Goal: Task Accomplishment & Management: Manage account settings

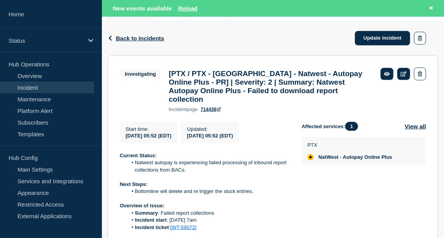
click at [33, 85] on link "Incident" at bounding box center [47, 88] width 94 height 12
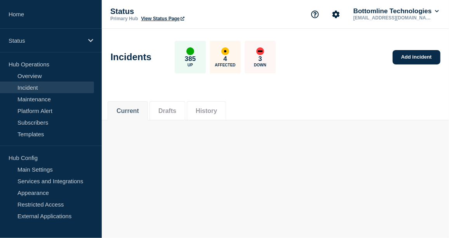
click at [28, 84] on link "Incident" at bounding box center [47, 88] width 94 height 12
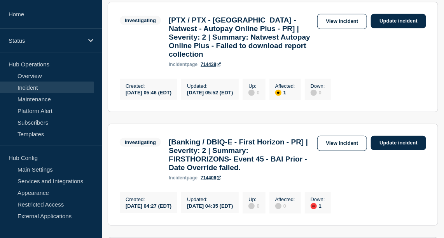
scroll to position [168, 0]
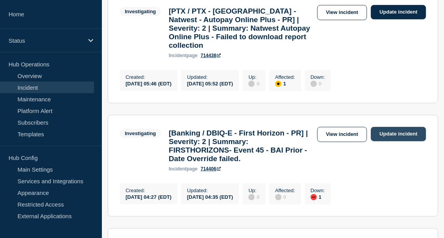
click at [400, 141] on link "Update incident" at bounding box center [398, 134] width 55 height 14
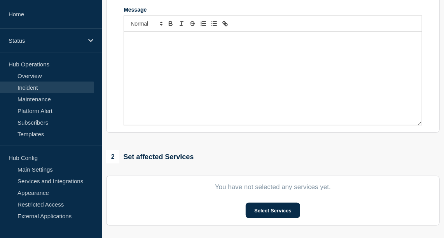
type input "[Banking / DBIQ-E - First Horizon - PR] | Severity: 2 | Summary: FIRSTHORIZONS-…"
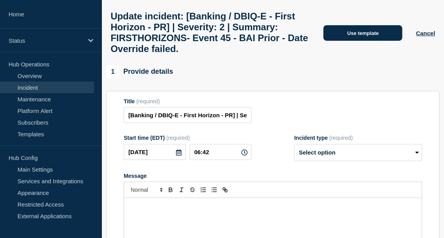
scroll to position [35, 0]
click at [352, 30] on button "Use template" at bounding box center [362, 33] width 79 height 16
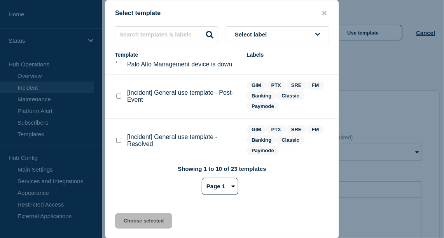
scroll to position [13, 0]
click at [118, 142] on checkbox"] "[Incident] General use template - Resolved checkbox" at bounding box center [118, 140] width 5 height 5
checkbox checkbox"] "true"
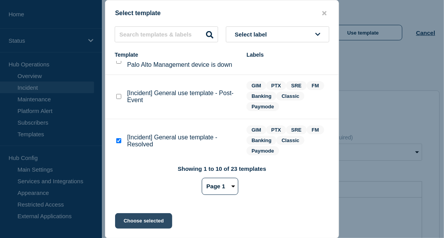
click at [139, 222] on button "Choose selected" at bounding box center [143, 221] width 57 height 16
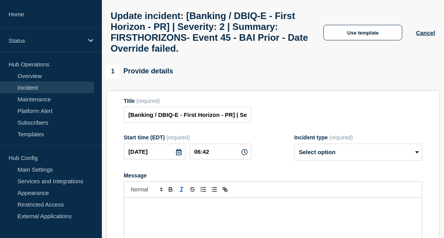
select select "resolved"
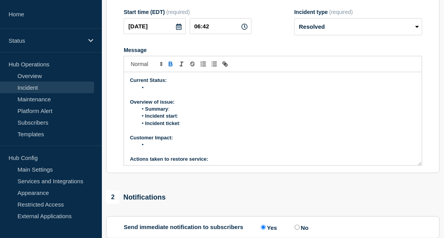
scroll to position [146, 0]
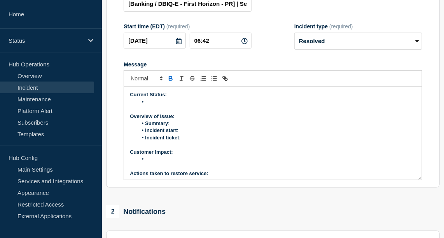
click at [164, 106] on li "Message" at bounding box center [277, 102] width 278 height 7
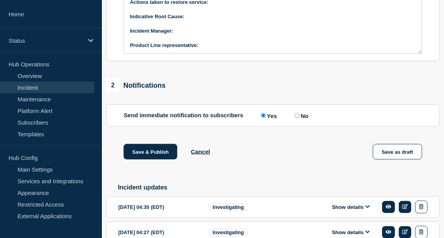
scroll to position [335, 0]
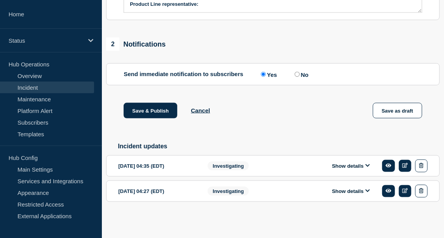
click at [352, 165] on button "Show details" at bounding box center [350, 166] width 43 height 7
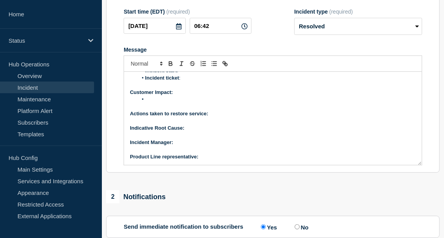
scroll to position [0, 0]
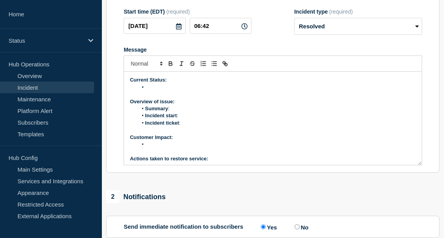
click at [159, 91] on li "Message" at bounding box center [277, 87] width 278 height 7
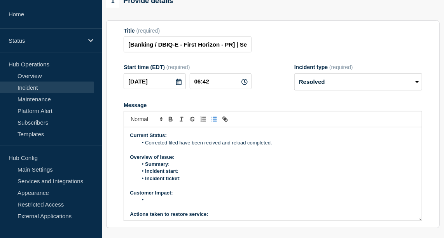
click at [209, 146] on li "Corrected filed have been recived and reload completed." at bounding box center [277, 142] width 278 height 7
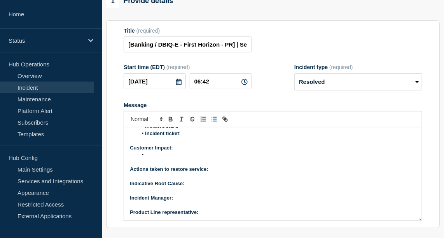
click at [296, 166] on p "Message" at bounding box center [273, 162] width 286 height 7
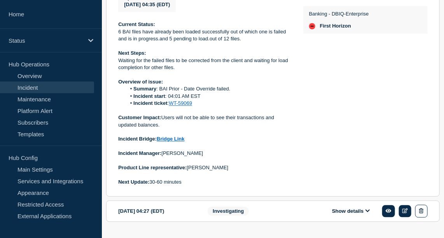
scroll to position [528, 0]
drag, startPoint x: 227, startPoint y: 110, endPoint x: 159, endPoint y: 111, distance: 68.4
click at [159, 92] on li "Summary : BAI Prior - Date Override failed." at bounding box center [208, 88] width 165 height 7
copy li "BAI Prior - Date Override failed"
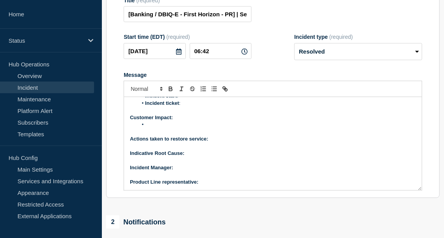
scroll to position [0, 0]
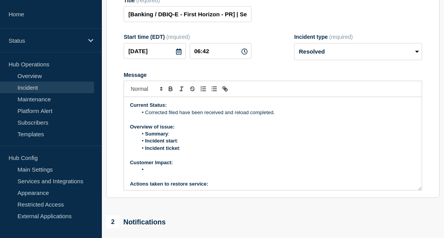
click at [179, 138] on li "Summary :" at bounding box center [277, 134] width 278 height 7
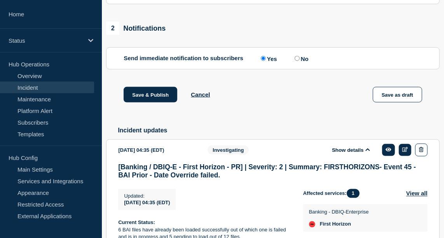
scroll to position [495, 0]
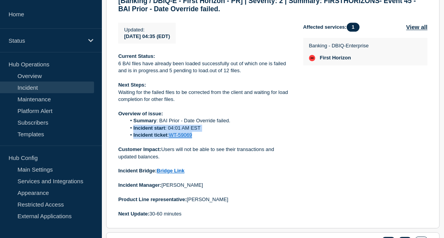
drag, startPoint x: 199, startPoint y: 162, endPoint x: 131, endPoint y: 152, distance: 68.7
click at [131, 139] on ol "Summary : BAI Prior - Date Override failed. Incident start : 04:01 AM EST Incid…" at bounding box center [204, 128] width 172 height 21
copy ol "Incident start : 04:01 AM EST Incident ticket : WT-59069"
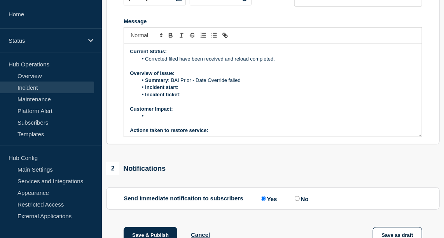
scroll to position [0, 0]
drag, startPoint x: 181, startPoint y: 116, endPoint x: 145, endPoint y: 111, distance: 36.4
click at [145, 98] on ol "Summary : BAI Prior - Date Override failed Incident start : Incident ticket :" at bounding box center [273, 87] width 286 height 21
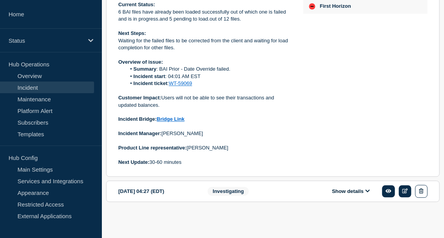
scroll to position [549, 0]
drag, startPoint x: 162, startPoint y: 119, endPoint x: 197, endPoint y: 127, distance: 35.6
click at [197, 109] on p "Customer Impact: Users will not be able to see their transactions and updated b…" at bounding box center [204, 101] width 172 height 14
copy p "Users will not be able to see their transactions and updated balances."
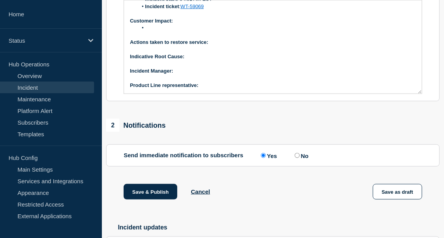
click at [197, 127] on div "1 Provide details Title (required) [Banking / DBIQ-E - First Horizon - PR] | Se…" at bounding box center [273, 205] width 342 height 674
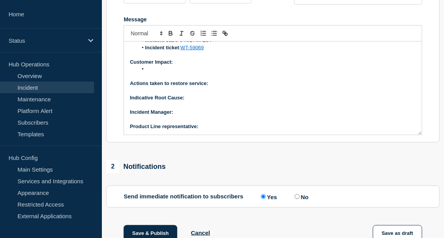
scroll to position [190, 0]
click at [155, 73] on li "Message" at bounding box center [277, 69] width 278 height 7
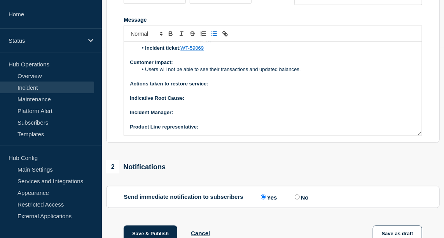
click at [223, 87] on p "Actions taken to restore service:" at bounding box center [273, 83] width 286 height 7
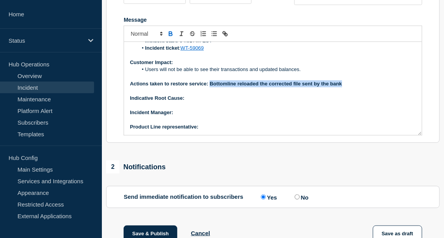
drag, startPoint x: 343, startPoint y: 103, endPoint x: 209, endPoint y: 105, distance: 133.6
click at [209, 87] on p "Actions taken to restore service: Bottomline reloaded the corrected file sent b…" at bounding box center [273, 83] width 286 height 7
click at [169, 37] on icon "Toggle bold text" at bounding box center [170, 33] width 7 height 7
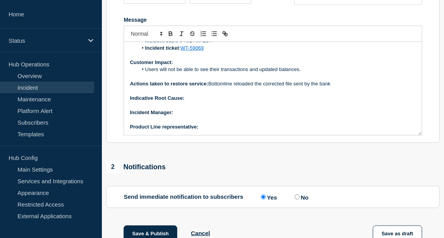
click at [195, 102] on p "Indicative Root Cause:" at bounding box center [273, 98] width 286 height 7
drag, startPoint x: 262, startPoint y: 119, endPoint x: 185, endPoint y: 122, distance: 77.0
click at [185, 102] on p "Indicative Root Cause: Invalid files sent by customer" at bounding box center [273, 98] width 286 height 7
click at [172, 37] on icon "Toggle bold text" at bounding box center [170, 33] width 7 height 7
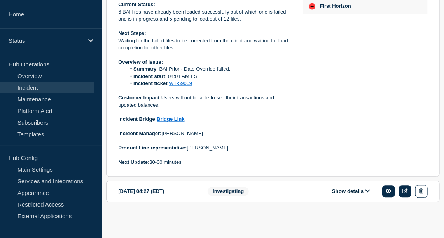
scroll to position [568, 0]
drag, startPoint x: 246, startPoint y: 149, endPoint x: 115, endPoint y: 139, distance: 131.3
click at [115, 139] on section "2025-09-12 04:35 (EDT) Show details Investigating [Banking / DBIQ-E - First Hor…" at bounding box center [272, 49] width 333 height 256
copy div "Incident Manager: Sourabh Banerjee Product Line representative: Manu Madhusoodh…"
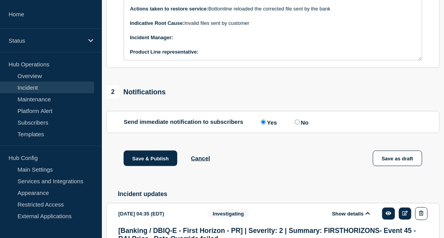
scroll to position [264, 0]
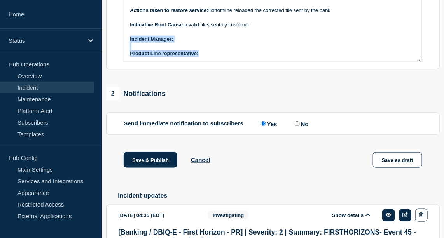
drag, startPoint x: 201, startPoint y: 76, endPoint x: 124, endPoint y: 61, distance: 78.3
click at [124, 61] on div "Current Status: Corrected filed have been received and reload completed. Overvi…" at bounding box center [273, 15] width 298 height 93
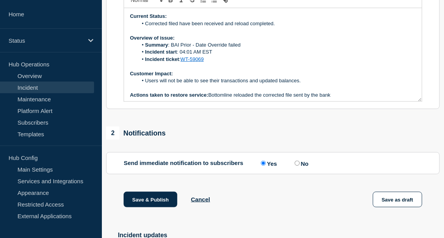
scroll to position [225, 0]
click at [175, 84] on li "Users will not be able to see their transactions and updated balances." at bounding box center [277, 80] width 278 height 7
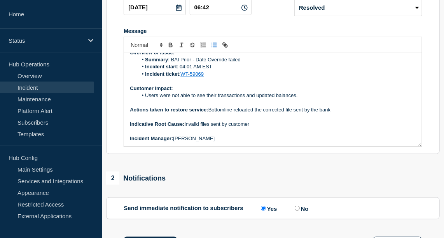
scroll to position [31, 0]
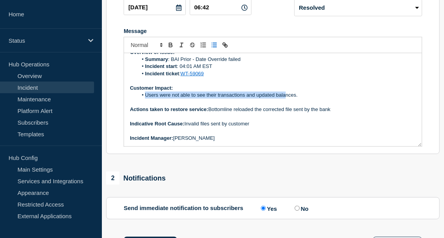
drag, startPoint x: 145, startPoint y: 117, endPoint x: 286, endPoint y: 120, distance: 140.7
click at [286, 99] on li "Users were not able to see their transactions and updated balances." at bounding box center [277, 95] width 278 height 7
drag, startPoint x: 296, startPoint y: 116, endPoint x: 145, endPoint y: 117, distance: 150.3
click at [145, 99] on li "Users were not able to see their transactions and updated balances." at bounding box center [277, 95] width 278 height 7
copy li "Users were not able to see their transactions and updated balances"
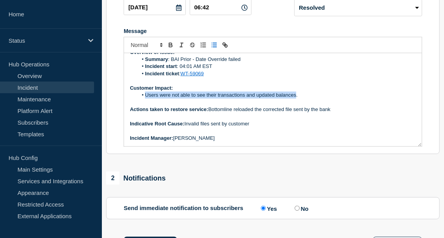
scroll to position [0, 0]
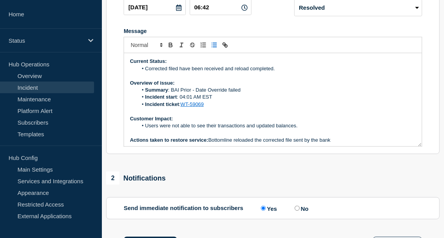
click at [279, 72] on li "Corrected filed have been received and reload completed." at bounding box center [277, 68] width 278 height 7
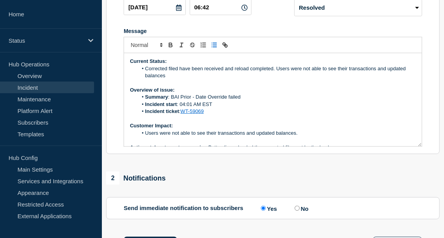
click at [327, 80] on li "Corrected filed have been received and reload completed. Users were not able to…" at bounding box center [277, 72] width 278 height 14
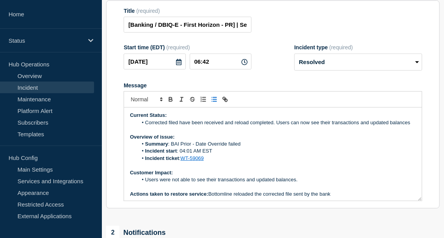
scroll to position [3, 0]
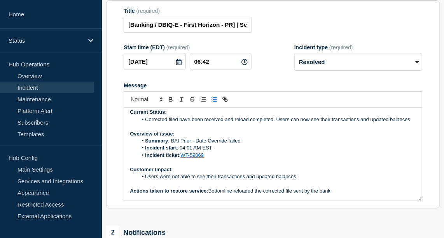
click at [410, 123] on li "Corrected filed have been received and reload completed. Users can now see thei…" at bounding box center [277, 119] width 278 height 7
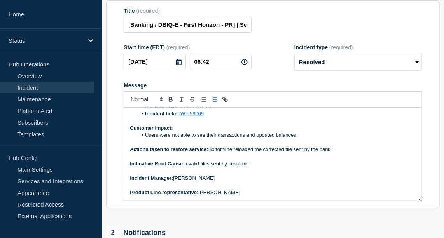
scroll to position [258, 0]
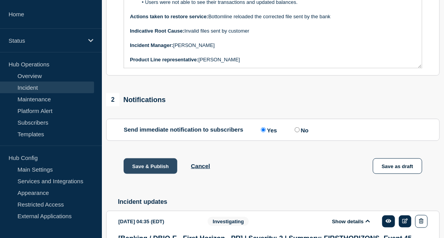
click at [162, 174] on button "Save & Publish" at bounding box center [151, 166] width 54 height 16
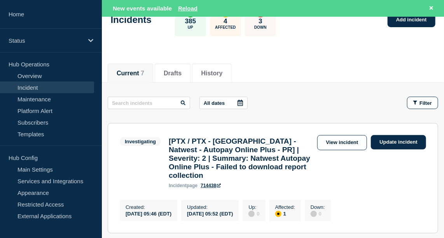
scroll to position [54, 0]
click at [396, 143] on link "Update incident" at bounding box center [398, 142] width 55 height 14
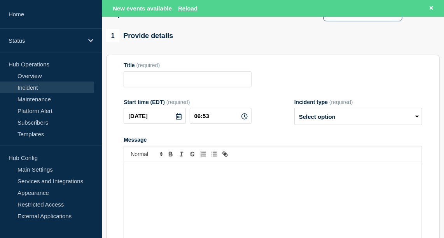
type input "[PTX / PTX - [GEOGRAPHIC_DATA] - Natwest - Autopay Online Plus - PR] | Severity…"
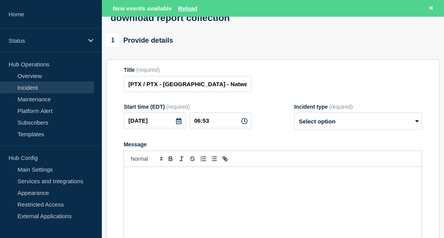
scroll to position [92, 0]
click at [340, 130] on select "Select option Investigating Identified Monitoring Resolved" at bounding box center [358, 121] width 128 height 17
select select "monitoring"
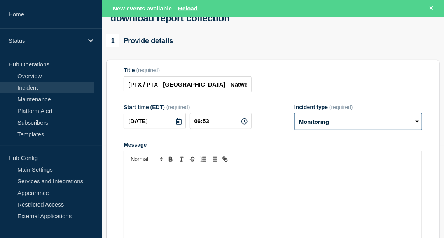
click at [294, 124] on select "Select option Investigating Identified Monitoring Resolved" at bounding box center [358, 121] width 128 height 17
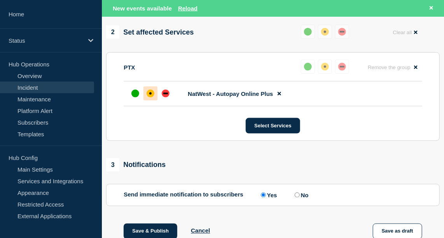
scroll to position [486, 0]
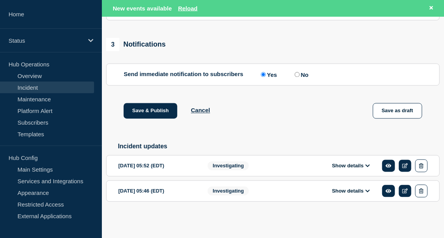
click at [342, 167] on button "Show details" at bounding box center [350, 166] width 43 height 7
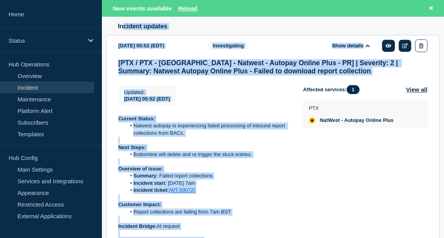
scroll to position [593, 0]
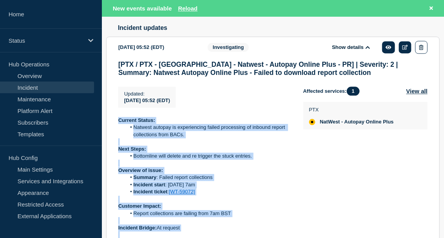
drag, startPoint x: 192, startPoint y: 164, endPoint x: 116, endPoint y: 134, distance: 80.8
click at [116, 134] on section "2025-09-12 05:52 (EDT) Show details Investigating [PTX / PTX - UK - Natwest - A…" at bounding box center [272, 161] width 333 height 249
copy div "Current Status: Natwest autopay is experiencing failed processing of inbound re…"
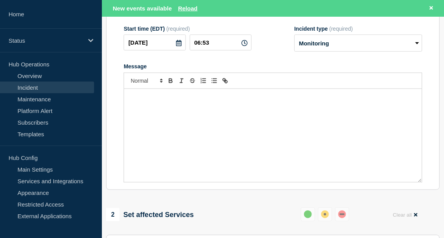
scroll to position [174, 0]
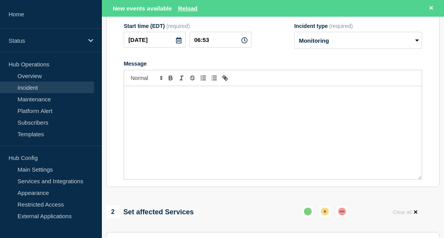
click at [168, 131] on div "Message" at bounding box center [273, 132] width 298 height 93
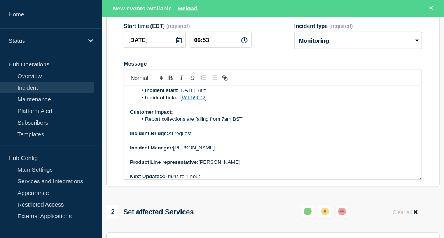
scroll to position [0, 0]
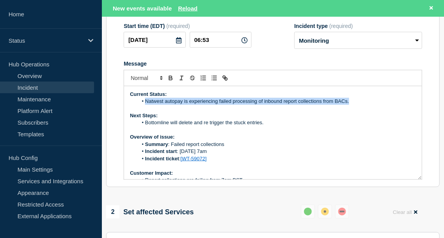
drag, startPoint x: 146, startPoint y: 111, endPoint x: 349, endPoint y: 114, distance: 203.2
click at [349, 105] on li "Natwest autopay is experiencing failed processing of inbound report collections…" at bounding box center [277, 101] width 278 height 7
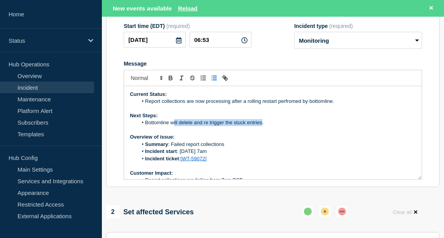
drag, startPoint x: 261, startPoint y: 134, endPoint x: 172, endPoint y: 135, distance: 89.4
click at [172, 126] on li "Bottomline will delete and re trigger the stuck entries." at bounding box center [277, 122] width 278 height 7
click at [207, 126] on li "Bottomline are monitoring t." at bounding box center [277, 122] width 278 height 7
click at [226, 126] on li "Bottomline are monitoring the issues to make sure all jobs are completed." at bounding box center [277, 122] width 278 height 7
drag, startPoint x: 306, startPoint y: 135, endPoint x: 143, endPoint y: 134, distance: 162.8
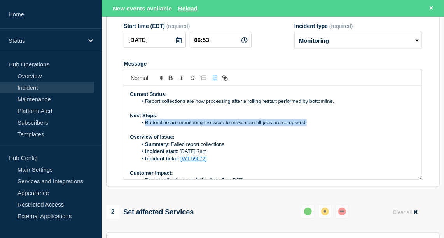
click at [143, 126] on li "Bottomline are monitoring the issue to make sure all jobs are completed." at bounding box center [277, 122] width 278 height 7
copy li "Bottomline are monitoring the issue to make sure all jobs are completed."
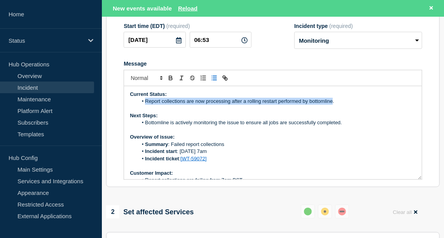
drag, startPoint x: 332, startPoint y: 113, endPoint x: 143, endPoint y: 112, distance: 189.2
click at [143, 105] on li "Report collections are now processing after a rolling restart performed by bott…" at bounding box center [277, 101] width 278 height 7
copy li "Report collections are now processing after a rolling restart performed by bott…"
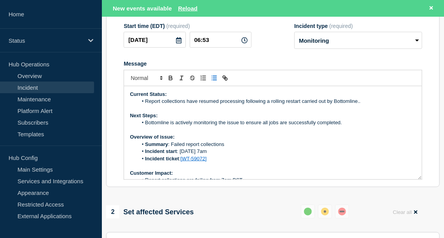
scroll to position [35, 0]
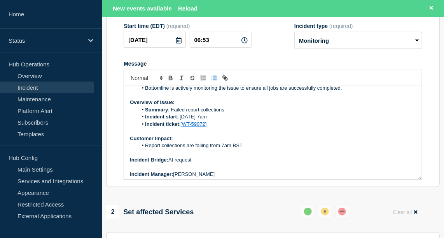
click at [195, 149] on li "Report collections are failing from 7am BST" at bounding box center [277, 145] width 278 height 7
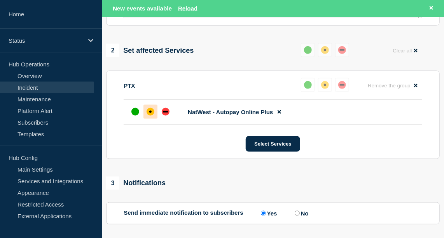
scroll to position [335, 0]
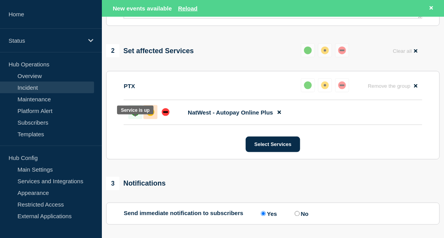
click at [128, 119] on div at bounding box center [135, 112] width 14 height 14
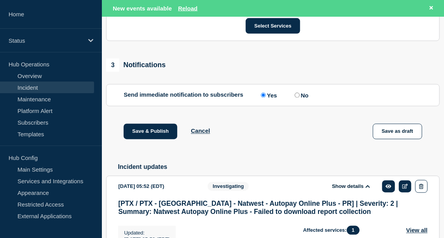
scroll to position [458, 0]
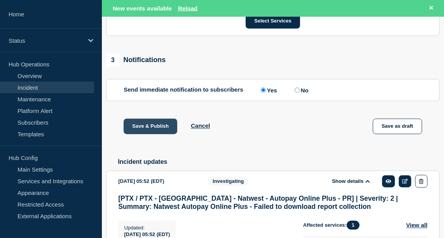
click at [159, 134] on button "Save & Publish" at bounding box center [151, 127] width 54 height 16
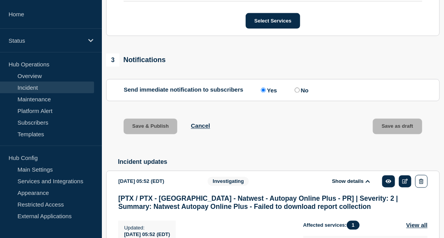
scroll to position [442, 0]
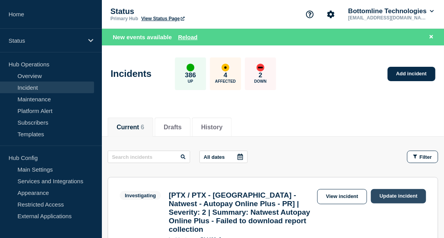
click at [388, 199] on link "Update incident" at bounding box center [398, 196] width 55 height 14
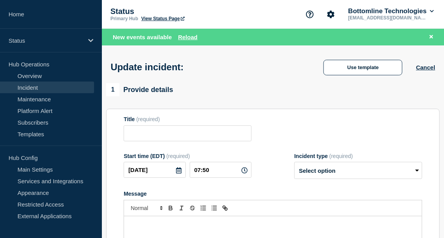
type input "[PTX / PTX - [GEOGRAPHIC_DATA] - Natwest - Autopay Online Plus - PR] | Severity…"
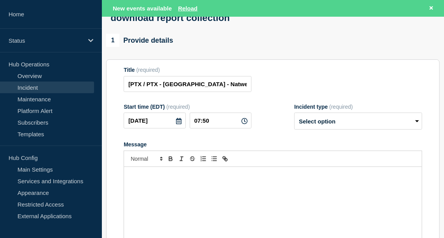
scroll to position [92, 0]
click at [347, 130] on select "Select option Investigating Identified Monitoring Resolved" at bounding box center [358, 121] width 128 height 17
click at [355, 107] on form "Title (required) [PTX / PTX - UK - Natwest - Autopay Online Plus - PR] | Severi…" at bounding box center [273, 164] width 298 height 194
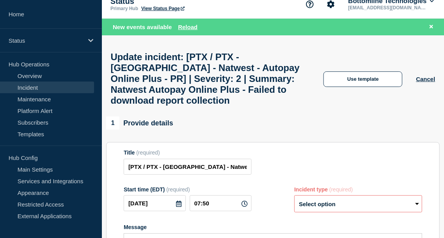
scroll to position [12, 0]
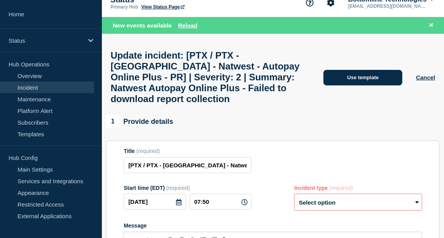
click at [359, 85] on button "Use template" at bounding box center [362, 78] width 79 height 16
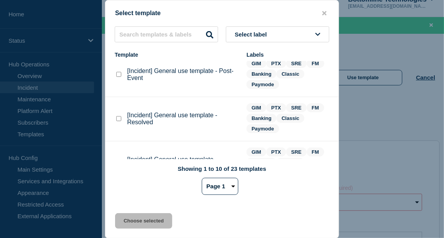
scroll to position [35, 0]
click at [115, 120] on div at bounding box center [119, 119] width 8 height 8
click at [119, 120] on checkbox"] "[Incident] General use template - Resolved checkbox" at bounding box center [118, 118] width 5 height 5
checkbox checkbox"] "true"
click at [151, 221] on button "Choose selected" at bounding box center [143, 221] width 57 height 16
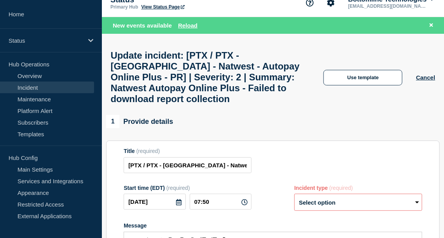
select select "resolved"
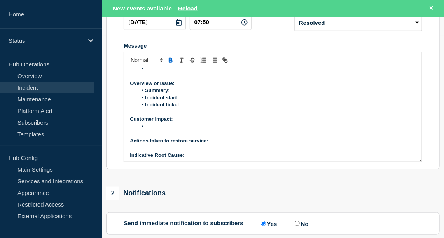
scroll to position [0, 0]
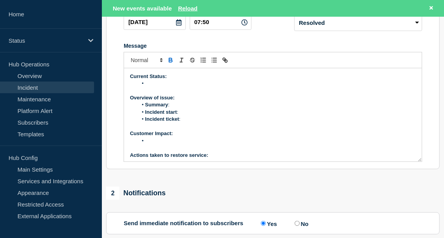
click at [174, 87] on li "Message" at bounding box center [277, 83] width 278 height 7
click at [197, 87] on li "All reports seem to be collected, as the count has stopped at 2378" at bounding box center [277, 83] width 278 height 7
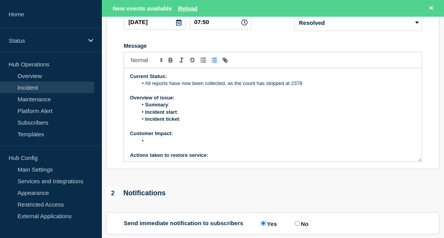
click at [305, 94] on p "Message" at bounding box center [273, 90] width 286 height 7
click at [306, 87] on li "All reports have now been collected, as the count has stopped at 2378" at bounding box center [277, 83] width 278 height 7
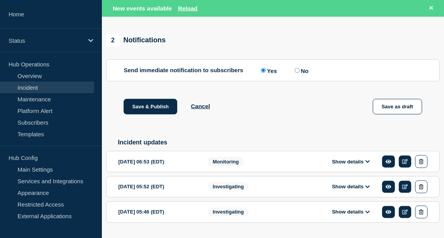
scroll to position [390, 0]
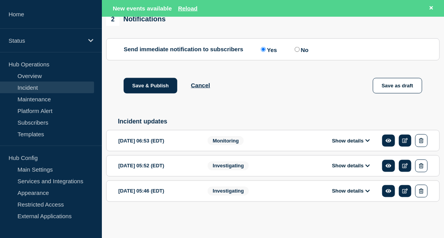
click at [344, 141] on button "Show details" at bounding box center [350, 141] width 43 height 7
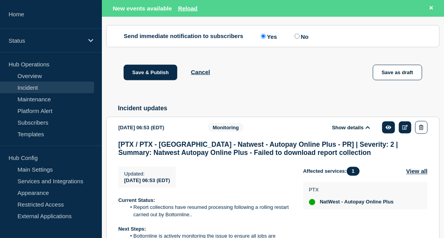
scroll to position [524, 0]
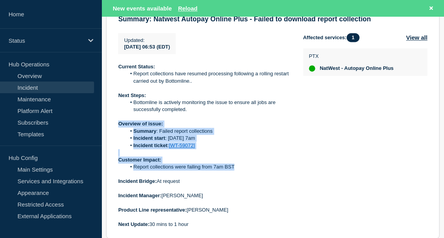
drag, startPoint x: 118, startPoint y: 139, endPoint x: 249, endPoint y: 183, distance: 137.2
click at [249, 183] on div "Current Status: Report collections have resumed processing following a rolling …" at bounding box center [204, 145] width 172 height 165
copy div "Overview of issue: Summary : Failed report collections Incident start : 12/09/2…"
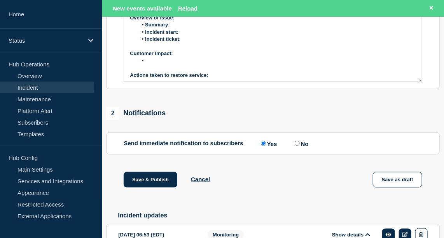
scroll to position [145, 0]
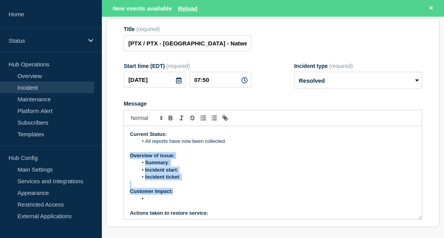
drag, startPoint x: 128, startPoint y: 169, endPoint x: 212, endPoint y: 212, distance: 93.8
click at [212, 212] on div "Current Status: All reports have now been collected. Overview of issue: Summary…" at bounding box center [273, 172] width 298 height 93
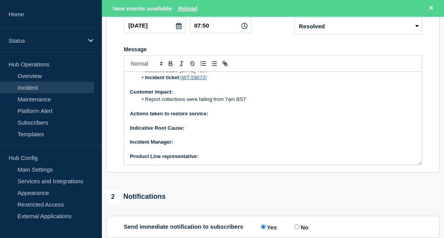
scroll to position [174, 0]
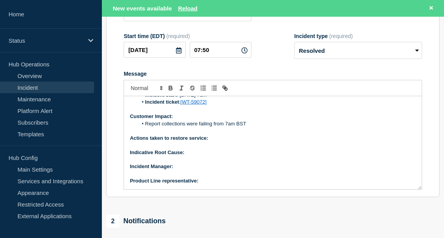
click at [229, 142] on p "Actions taken to restore service:" at bounding box center [273, 138] width 286 height 7
drag, startPoint x: 264, startPoint y: 150, endPoint x: 211, endPoint y: 152, distance: 53.3
click at [211, 142] on p "Actions taken to restore service: Rolling restart" at bounding box center [273, 138] width 286 height 7
click at [169, 92] on icon "Toggle bold text" at bounding box center [170, 88] width 7 height 7
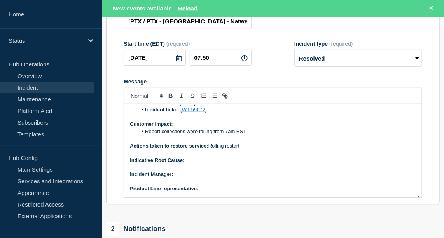
scroll to position [169, 0]
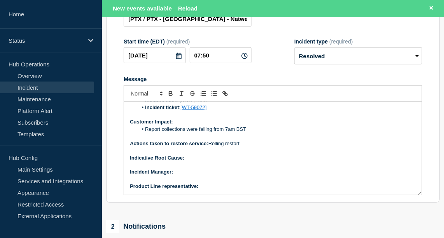
click at [200, 154] on p "Message" at bounding box center [273, 150] width 286 height 7
click at [196, 162] on p "Indicative Root Cause:" at bounding box center [273, 158] width 286 height 7
click at [169, 96] on icon "Toggle bold text" at bounding box center [170, 95] width 3 height 2
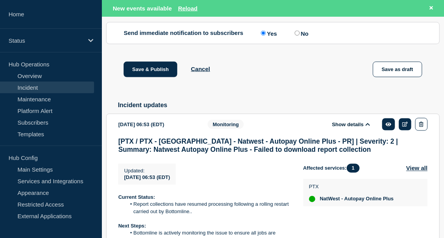
scroll to position [624, 0]
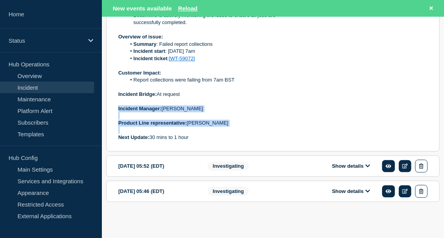
drag, startPoint x: 118, startPoint y: 107, endPoint x: 258, endPoint y: 130, distance: 141.8
click at [258, 130] on section "2025-09-12 06:53 (EDT) Show details Monitoring [PTX / PTX - UK - Natwest - Auto…" at bounding box center [272, 24] width 333 height 256
copy div "Incident Manager: Yinka Majolagbe Product Line representative: Mark Yates"
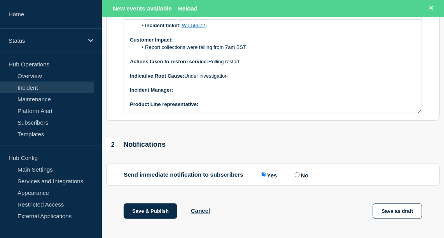
scroll to position [251, 0]
drag, startPoint x: 130, startPoint y: 104, endPoint x: 253, endPoint y: 135, distance: 126.8
click at [253, 135] on div "1 Provide details Title (required) [PTX / PTX - UK - Natwest - Autopay Online P…" at bounding box center [273, 237] width 342 height 700
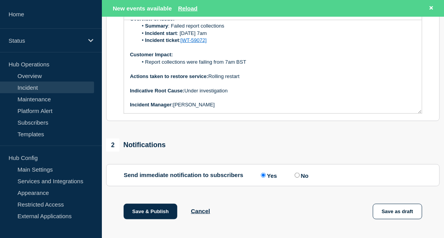
scroll to position [45, 0]
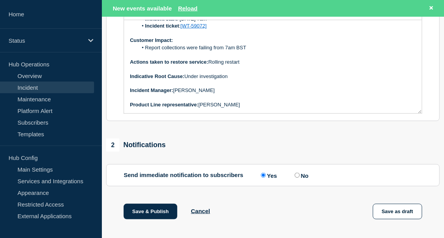
click at [237, 80] on p "Indicative Root Cause: Under investigation" at bounding box center [273, 76] width 286 height 7
click at [245, 66] on p "Actions taken to restore service: Rolling restart" at bounding box center [273, 62] width 286 height 7
click at [245, 66] on p "Actions taken to restore service: Rolling restart." at bounding box center [273, 62] width 286 height 7
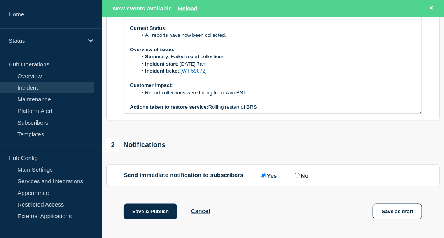
click at [233, 60] on li "Summary : Failed report collections" at bounding box center [277, 56] width 278 height 7
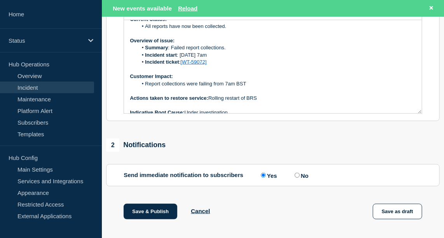
scroll to position [8, 0]
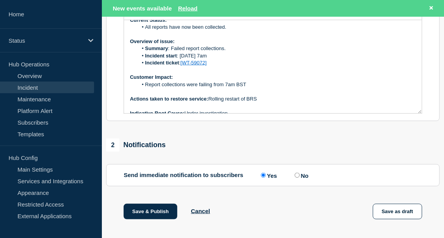
click at [265, 103] on p "Actions taken to restore service: Rolling restart of BRS" at bounding box center [273, 99] width 286 height 7
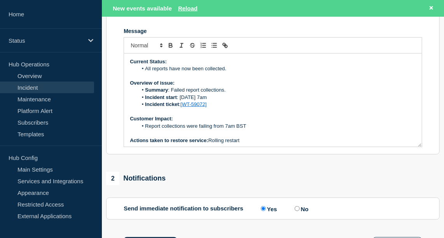
scroll to position [222, 0]
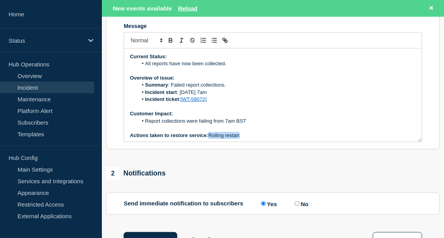
drag, startPoint x: 244, startPoint y: 147, endPoint x: 210, endPoint y: 145, distance: 33.4
click at [210, 139] on p "Actions taken to restore service: Rolling restart" at bounding box center [273, 135] width 286 height 7
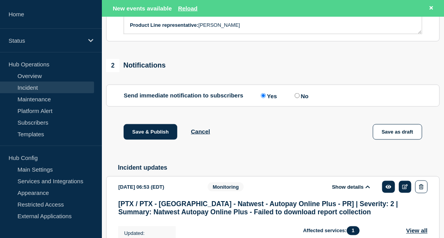
scroll to position [335, 0]
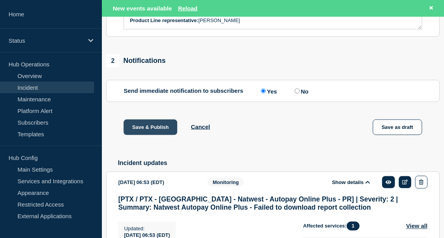
click at [164, 135] on button "Save & Publish" at bounding box center [151, 128] width 54 height 16
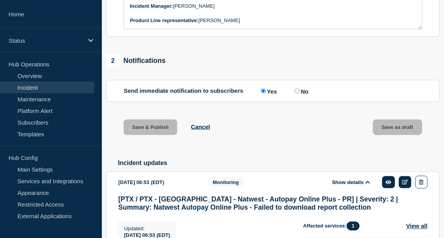
scroll to position [318, 0]
